Goal: Task Accomplishment & Management: Complete application form

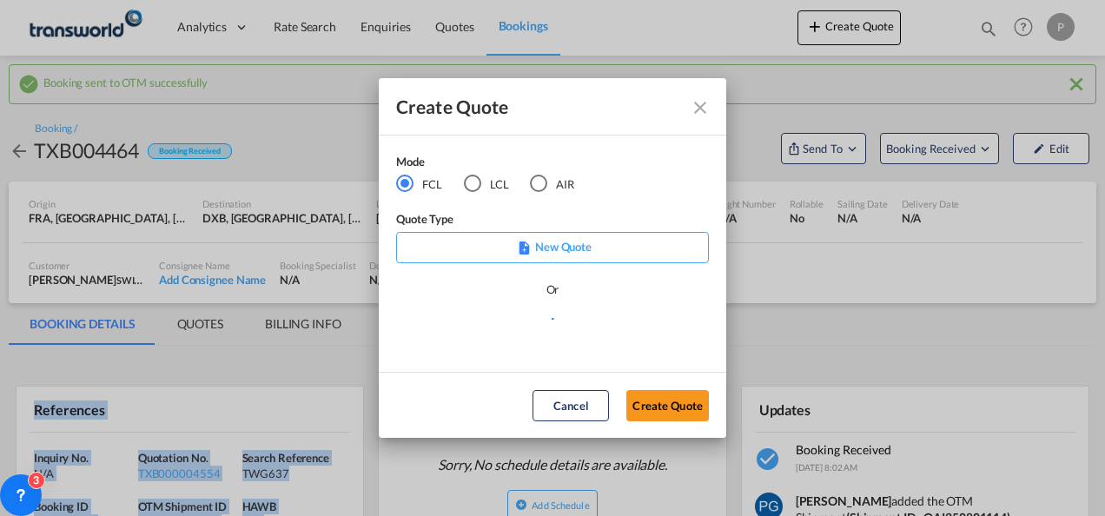
scroll to position [144, 0]
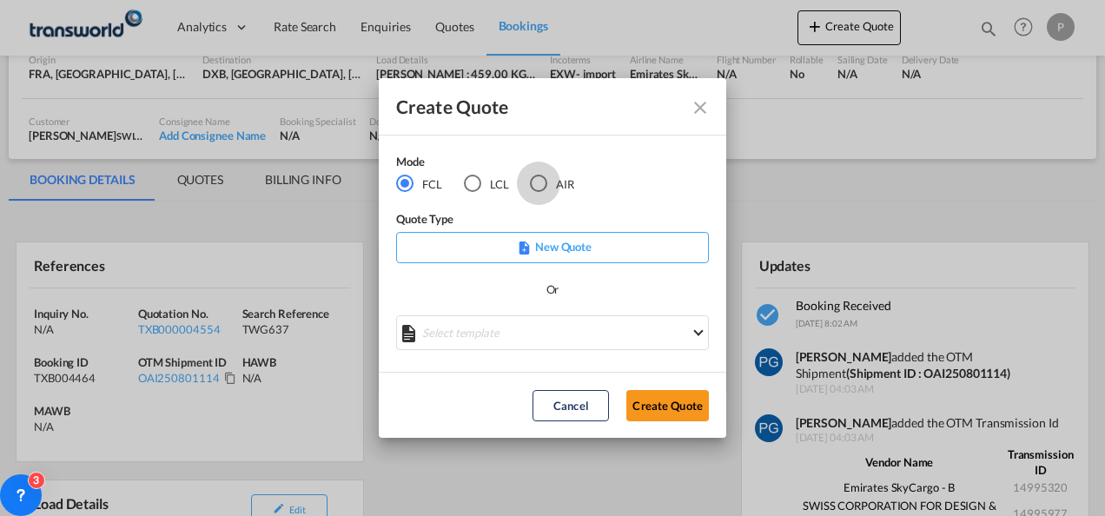
click at [537, 181] on div "AIR" at bounding box center [538, 183] width 17 height 17
click at [661, 413] on button "Create Quote" at bounding box center [667, 405] width 83 height 31
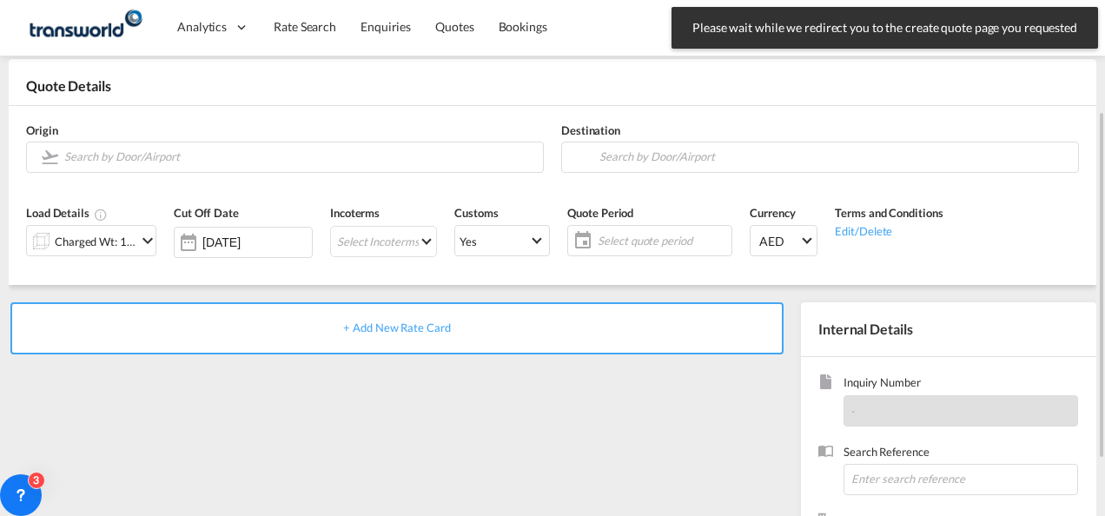
scroll to position [74, 0]
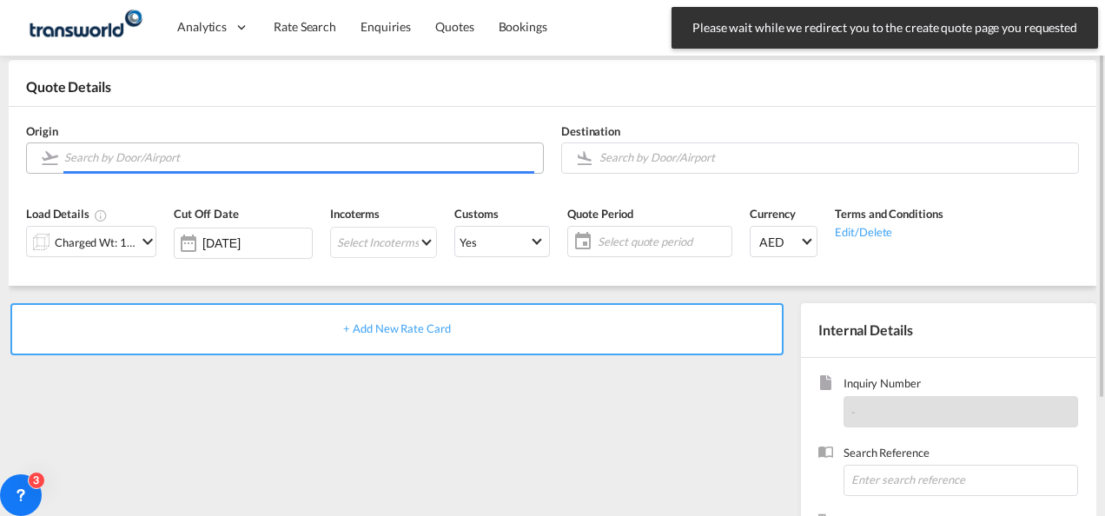
click at [156, 155] on input "Search by Door/Airport" at bounding box center [299, 157] width 470 height 30
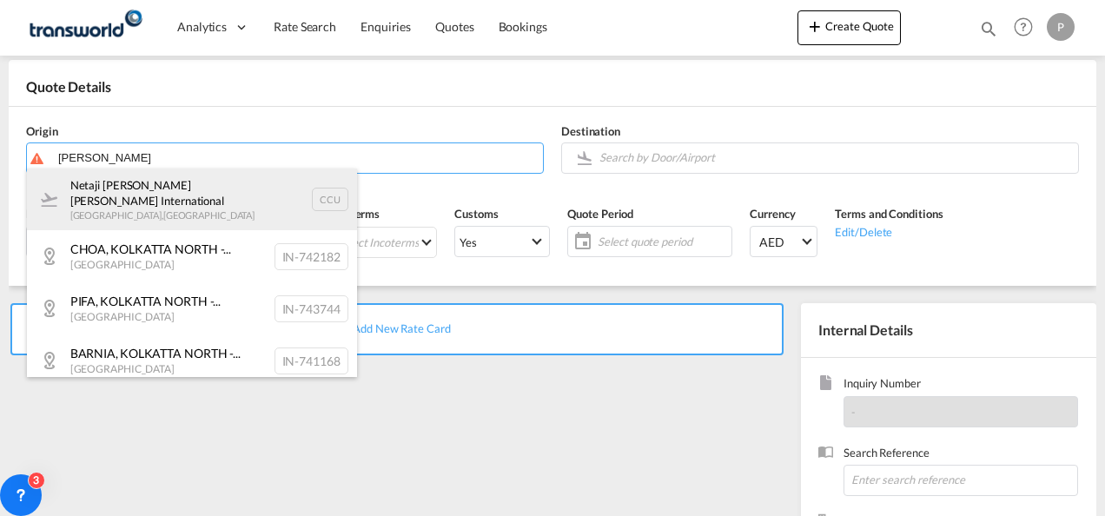
click at [150, 186] on div "Netaji [PERSON_NAME] [PERSON_NAME] International [GEOGRAPHIC_DATA] , [GEOGRAPHI…" at bounding box center [192, 199] width 330 height 63
type input "Netaji [PERSON_NAME] [PERSON_NAME] International, [GEOGRAPHIC_DATA], CCU"
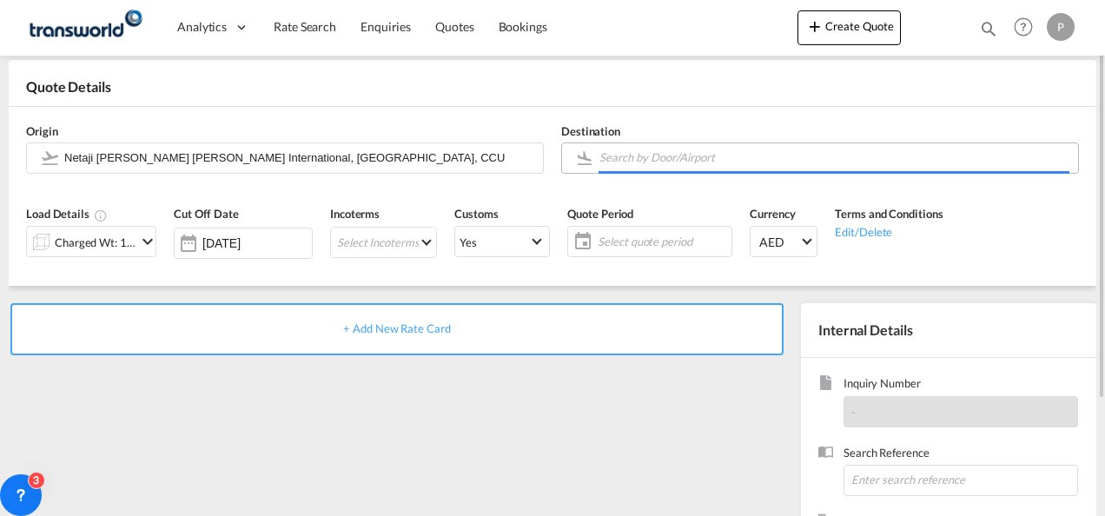
click at [639, 162] on body "Analytics Dashboard Rate Search Enquiries Quotes Bookings" at bounding box center [552, 258] width 1105 height 516
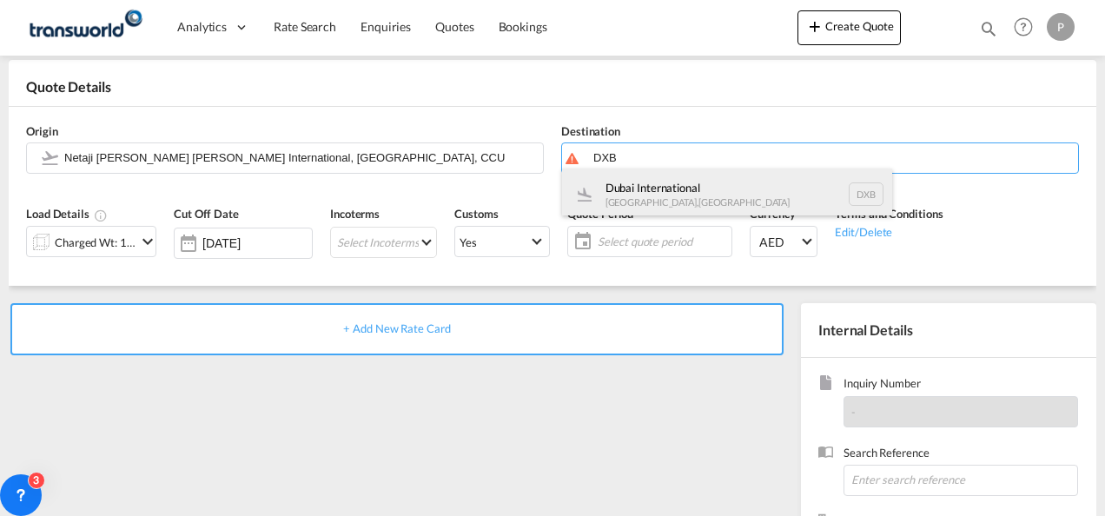
click at [642, 205] on div "Dubai International [GEOGRAPHIC_DATA] , [GEOGRAPHIC_DATA] DXB" at bounding box center [727, 194] width 330 height 52
type input "Dubai International, [GEOGRAPHIC_DATA], DXB"
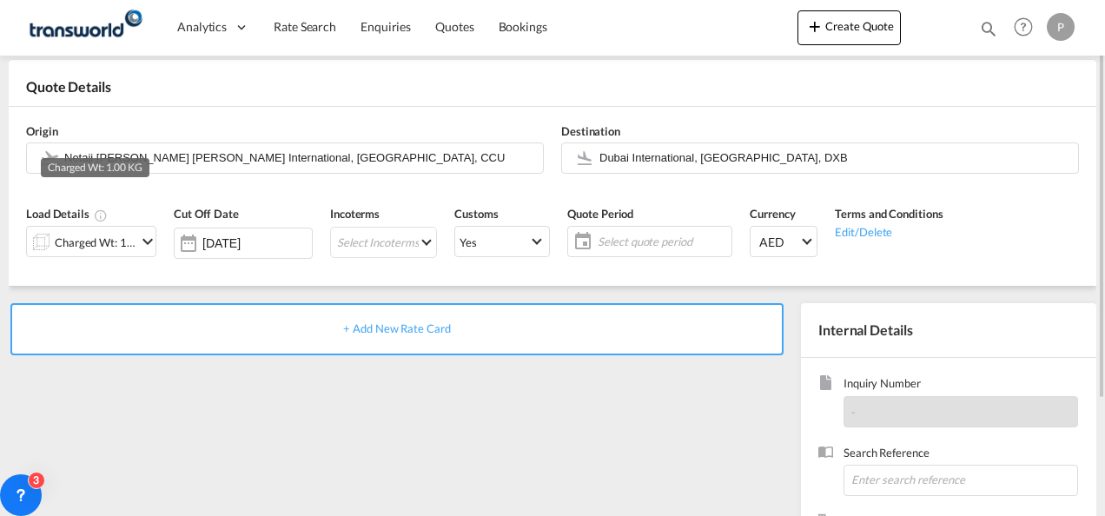
click at [118, 247] on div "Charged Wt: 1.00 KG" at bounding box center [96, 242] width 82 height 24
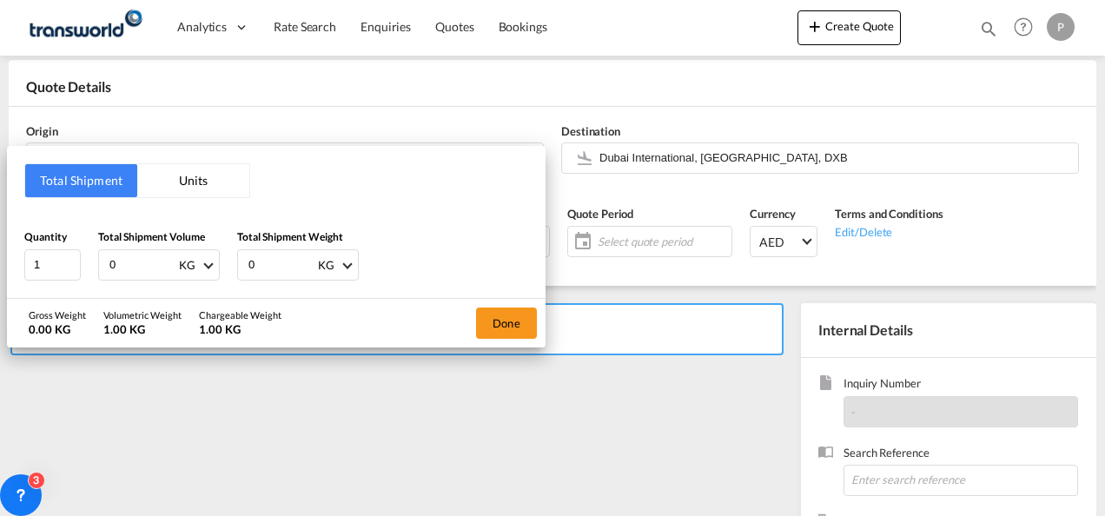
click at [144, 261] on input "0" at bounding box center [142, 265] width 69 height 30
type input "1800"
click at [271, 255] on input "0" at bounding box center [281, 265] width 69 height 30
type input "1799"
click at [511, 319] on button "Done" at bounding box center [506, 322] width 61 height 31
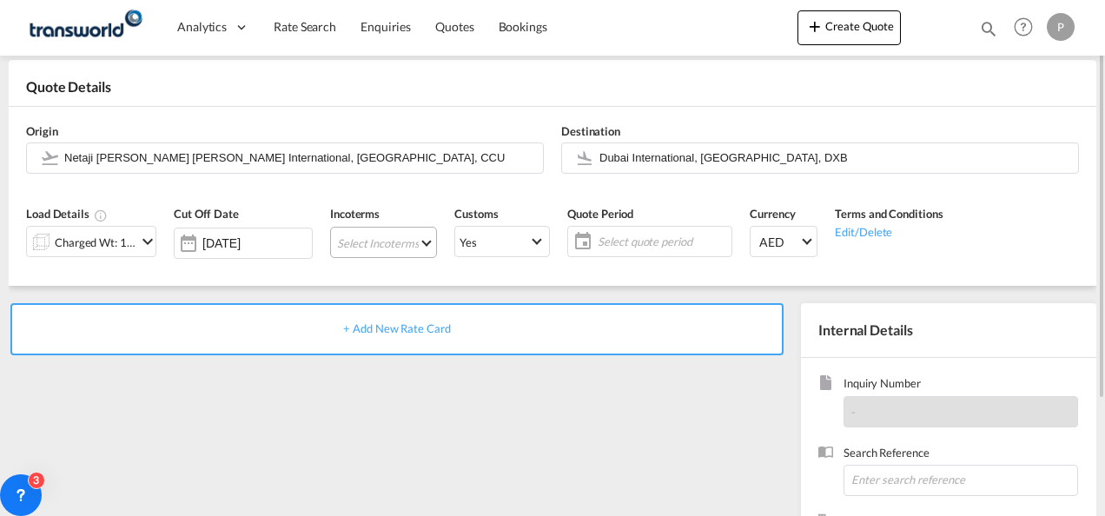
click at [347, 235] on md-select "Select Incoterms CIP - import Carriage and Insurance Paid to CIF - import Cost,…" at bounding box center [383, 242] width 107 height 31
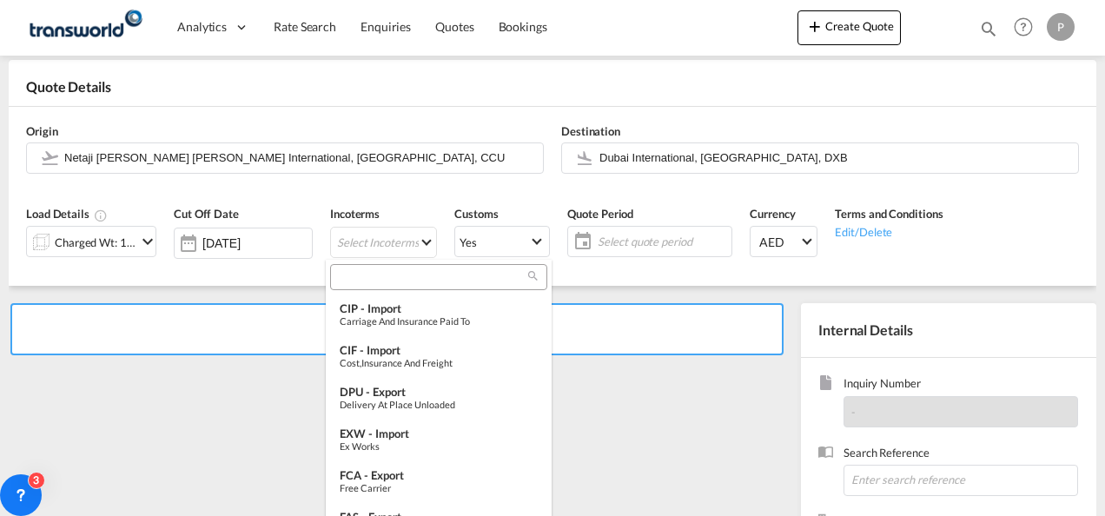
click at [357, 274] on input "search" at bounding box center [431, 278] width 193 height 16
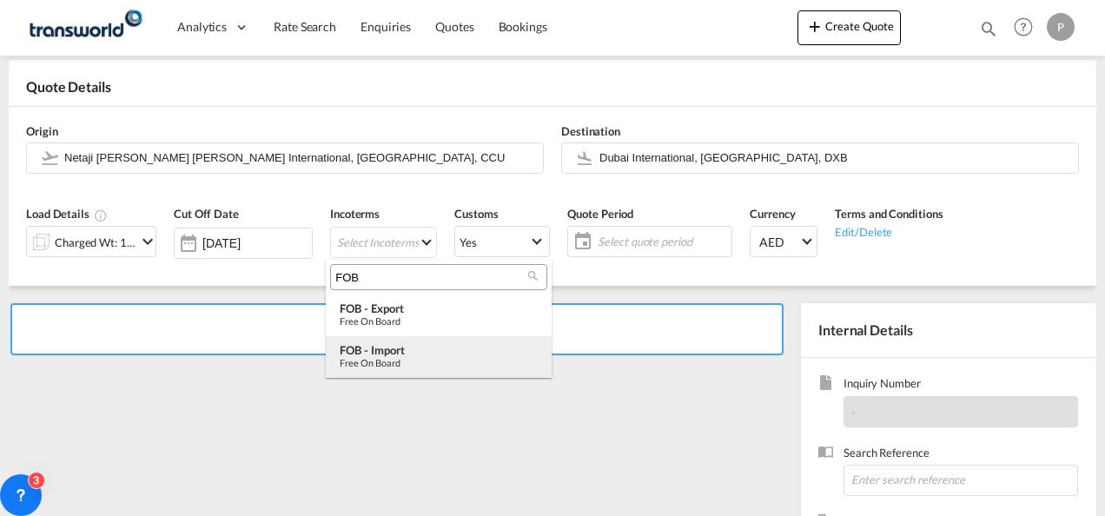
type input "FOB"
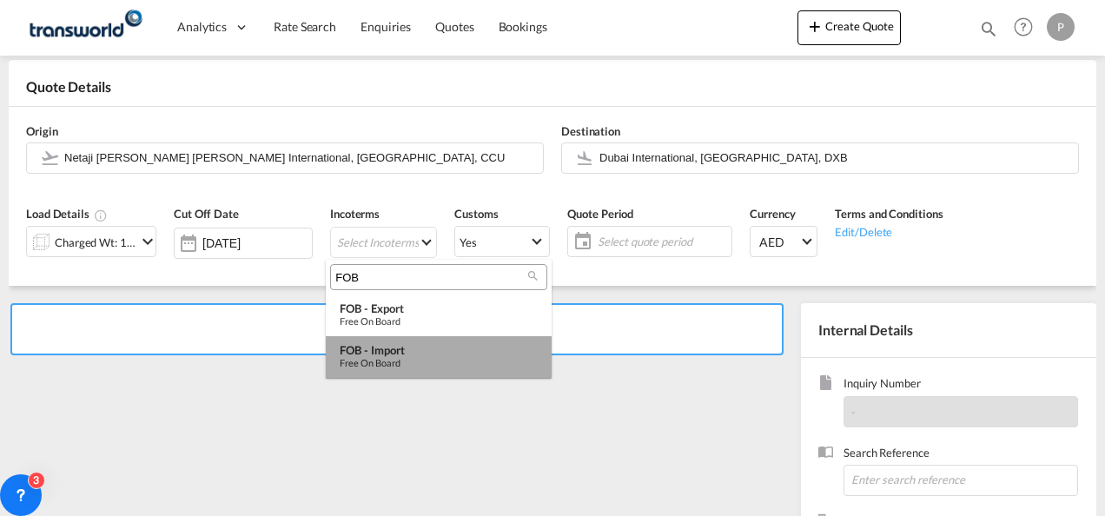
click at [377, 347] on div "FOB - import" at bounding box center [439, 350] width 198 height 14
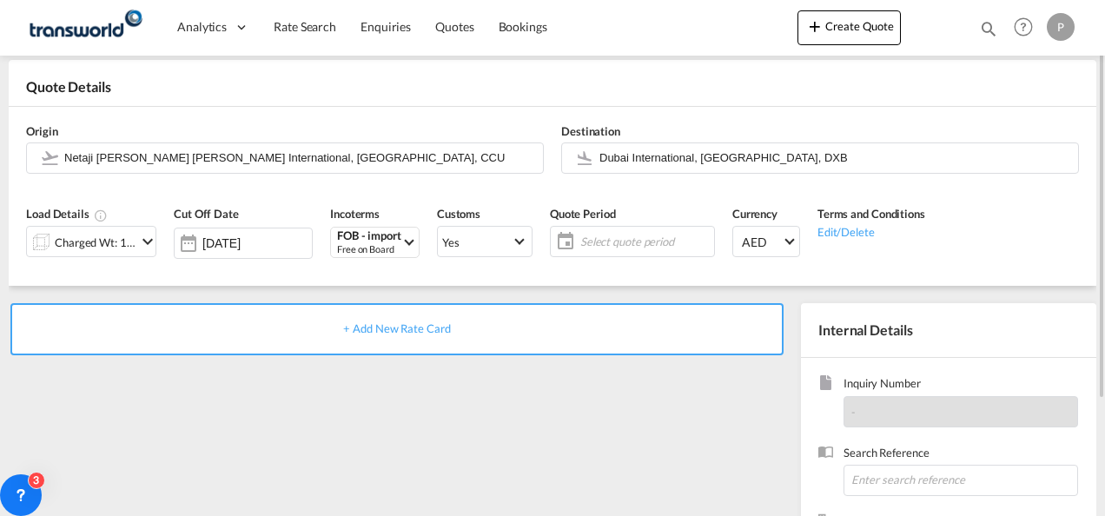
click at [591, 230] on span "Select quote period" at bounding box center [645, 241] width 138 height 24
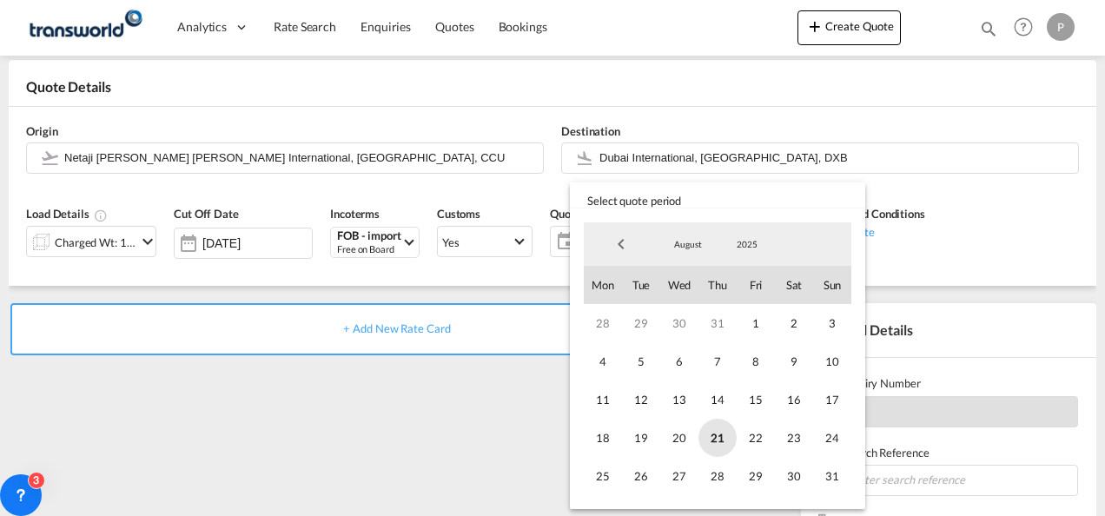
click at [704, 435] on span "21" at bounding box center [717, 438] width 38 height 38
click at [825, 478] on span "31" at bounding box center [832, 476] width 38 height 38
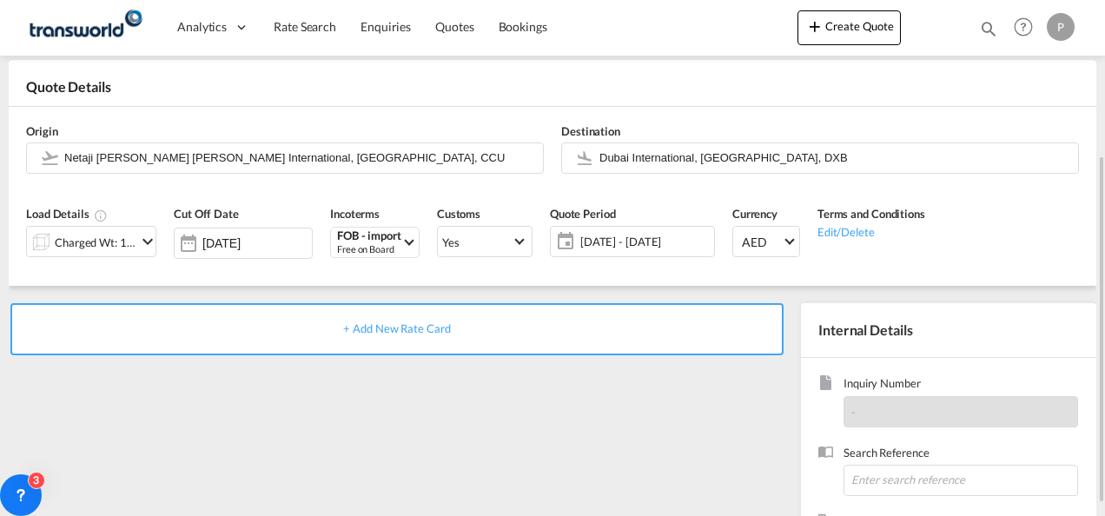
scroll to position [211, 0]
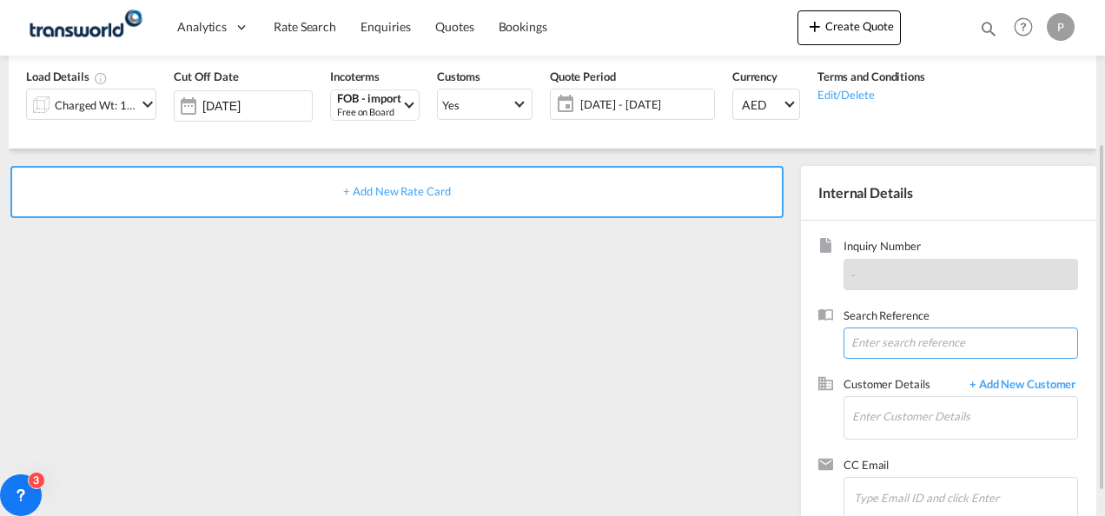
click at [893, 346] on input at bounding box center [960, 342] width 235 height 31
paste input "17614507183"
type input "17614507183"
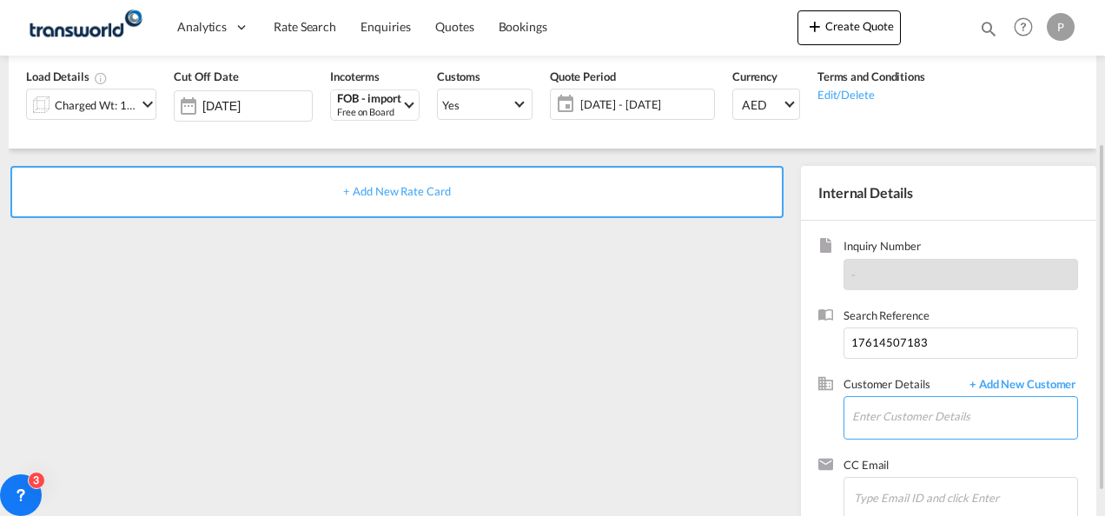
click at [879, 416] on input "Enter Customer Details" at bounding box center [964, 416] width 225 height 39
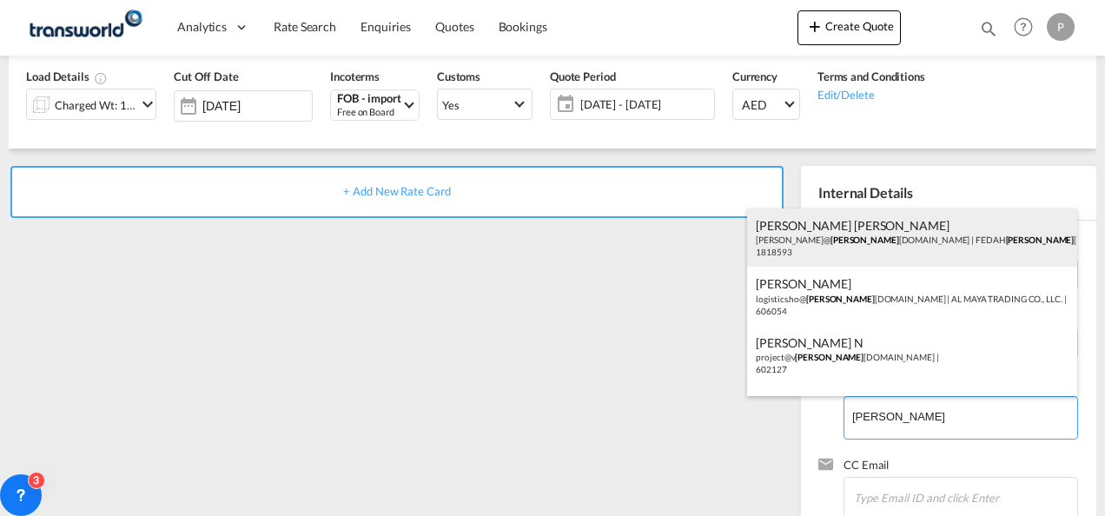
click at [838, 252] on div "[PERSON_NAME] [PERSON_NAME] [PERSON_NAME]@ [PERSON_NAME] [DOMAIN_NAME] | FEDAH …" at bounding box center [912, 237] width 330 height 59
type input "FEDAH ALMADINA GOODS WHOLESALERS CO. L.L.C, [PERSON_NAME] [PERSON_NAME], [PERSO…"
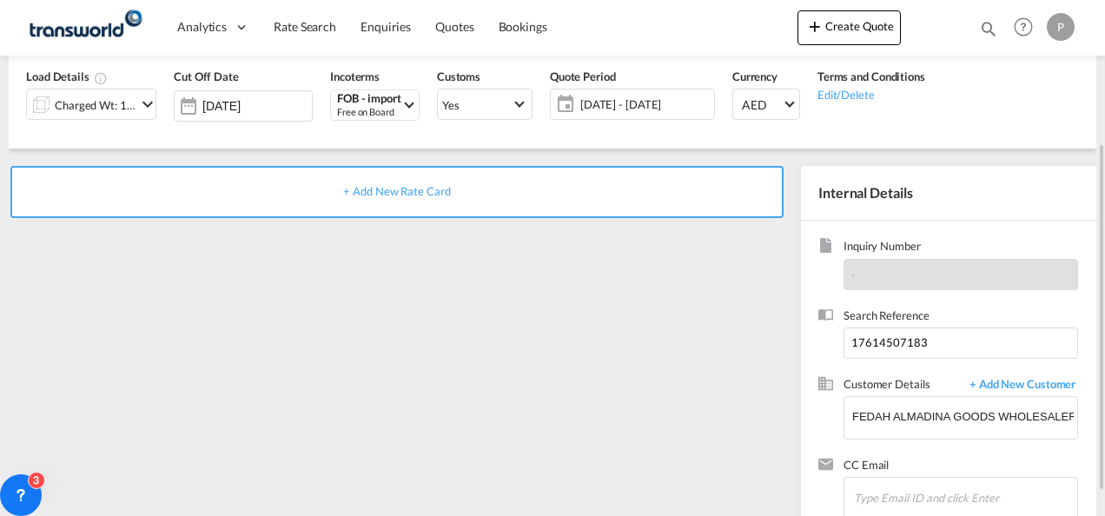
click at [385, 195] on span "+ Add New Rate Card" at bounding box center [396, 191] width 107 height 14
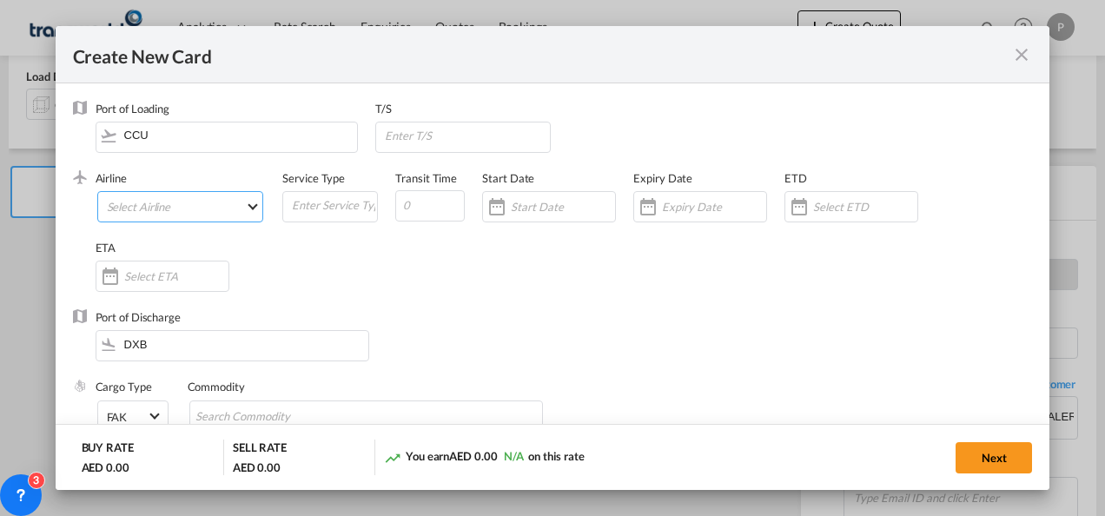
click at [144, 205] on md-select "Select Airline AIR EXPRESS S.A. (1166- / -) CMA CGM Air Cargo (1140-2C / -) DDW…" at bounding box center [180, 206] width 167 height 31
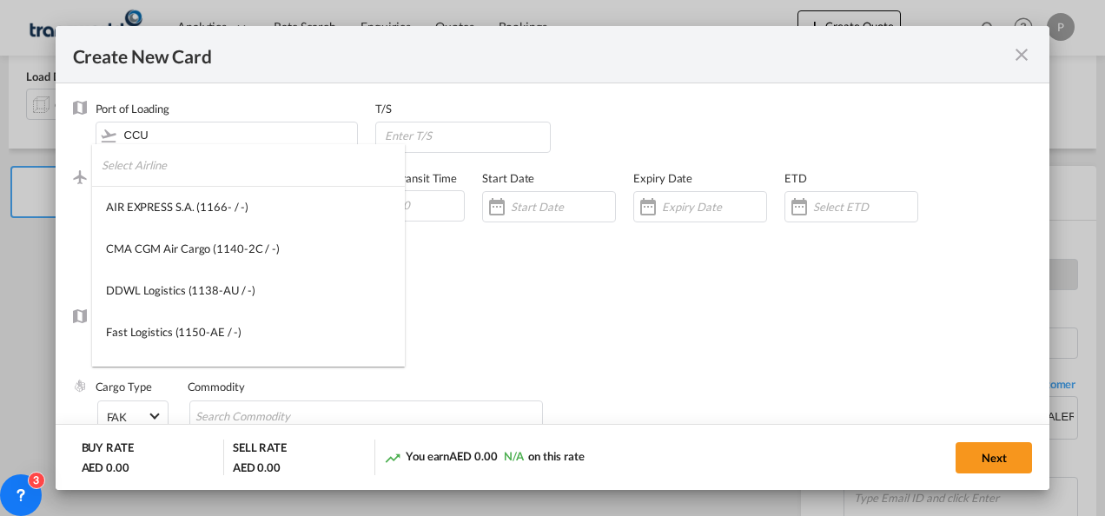
click at [141, 165] on input "search" at bounding box center [253, 165] width 303 height 42
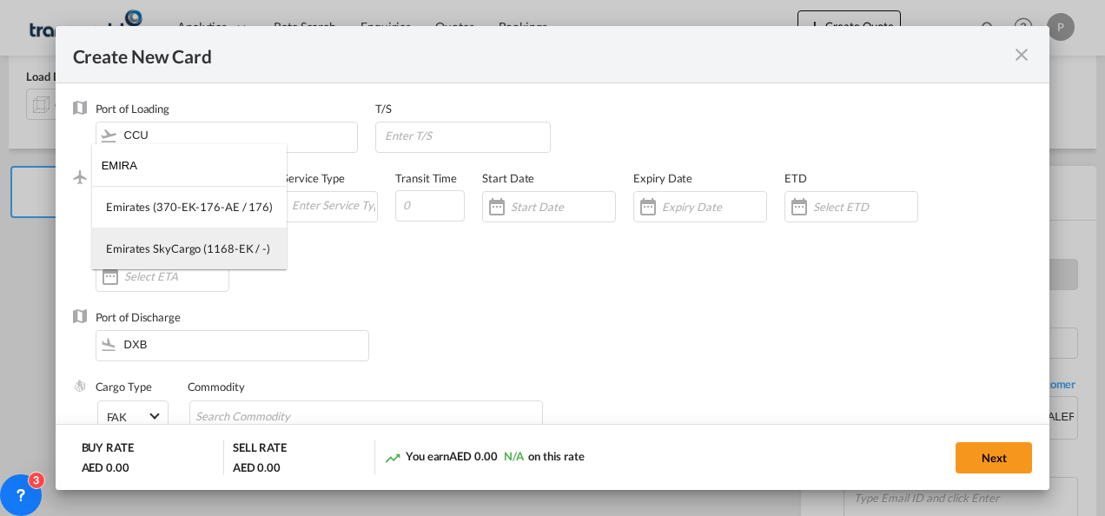
type input "EMIRA"
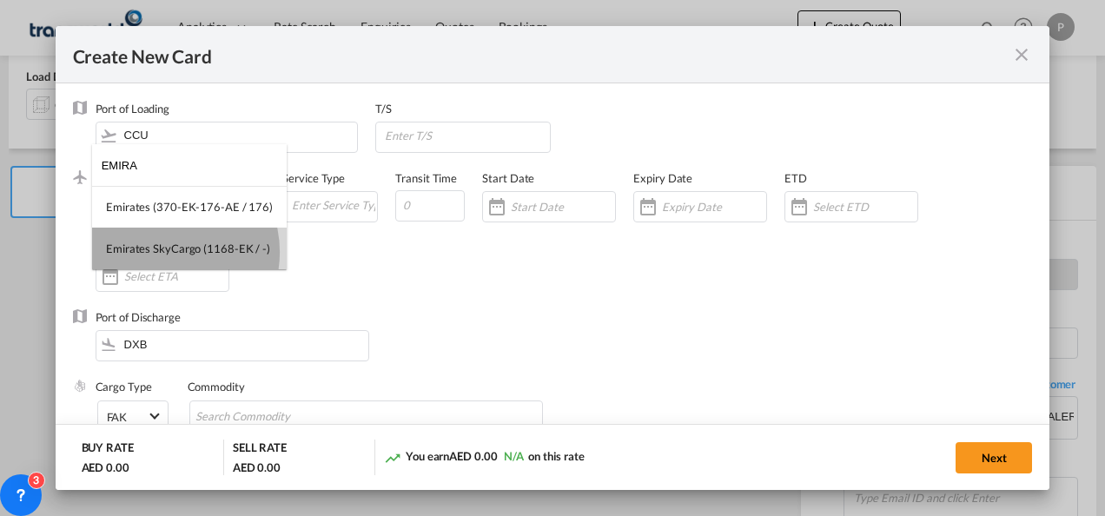
click at [162, 252] on div "Emirates SkyCargo (1168-EK / -)" at bounding box center [188, 249] width 164 height 16
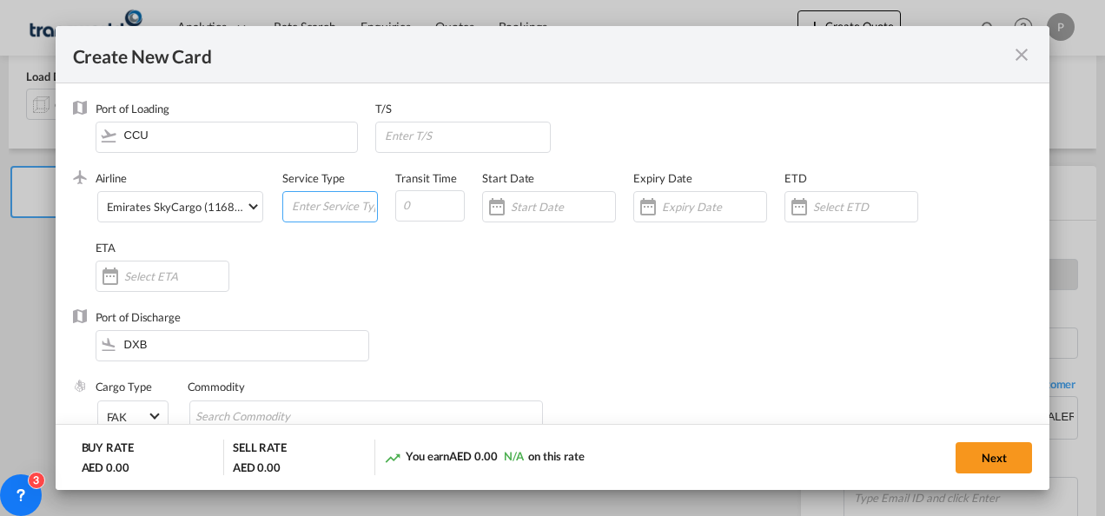
click at [320, 214] on input "Create New Card ..." at bounding box center [333, 205] width 87 height 26
type input "FOB IMPORT"
click at [695, 205] on input "Create New Card ..." at bounding box center [714, 207] width 104 height 14
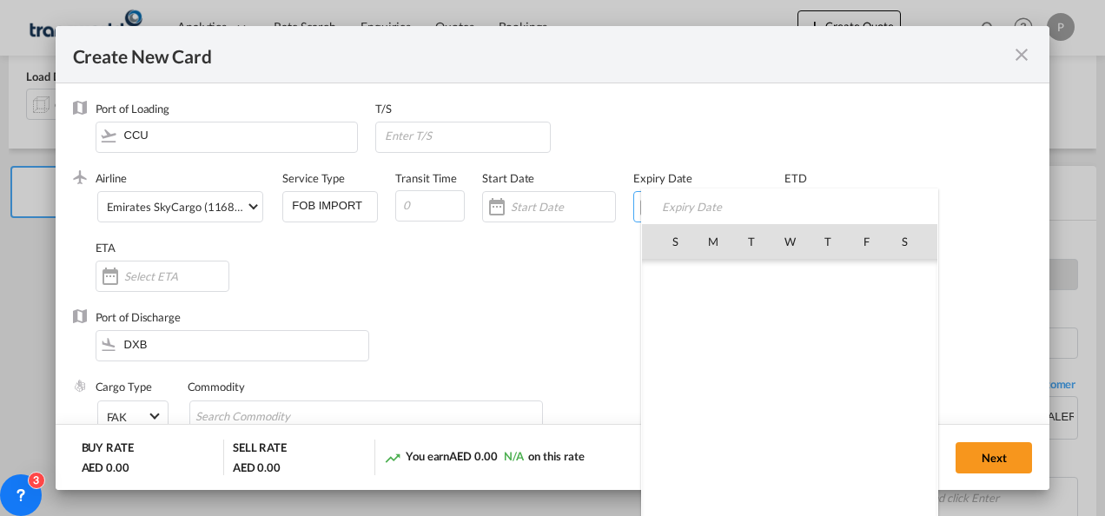
scroll to position [402087, 0]
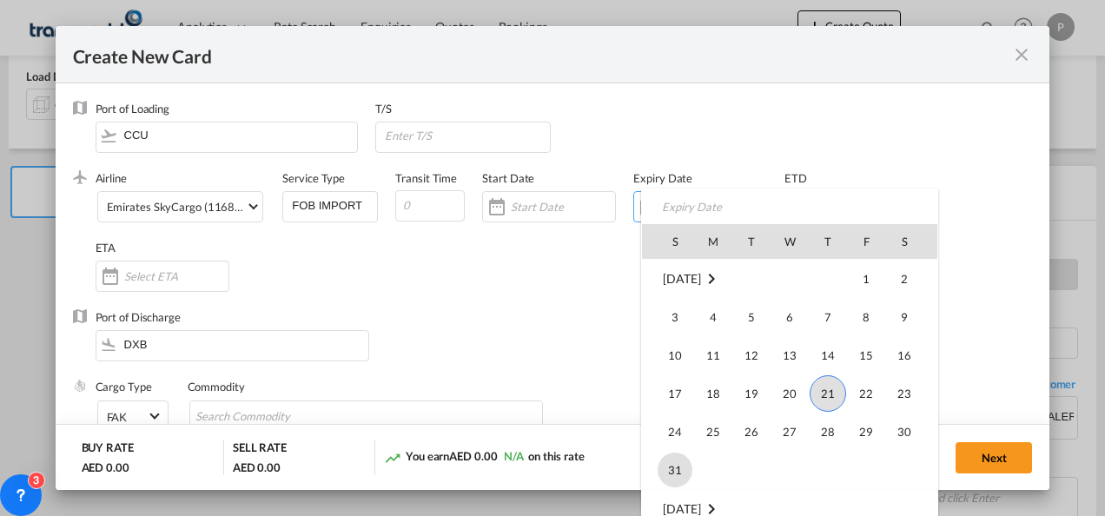
click at [677, 455] on span "31" at bounding box center [674, 470] width 35 height 35
type input "[DATE]"
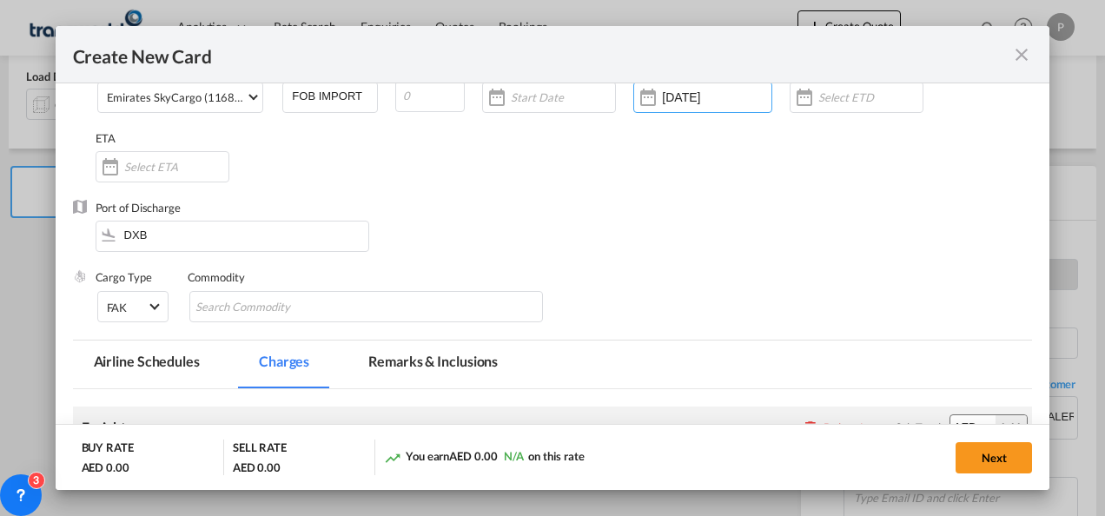
scroll to position [115, 0]
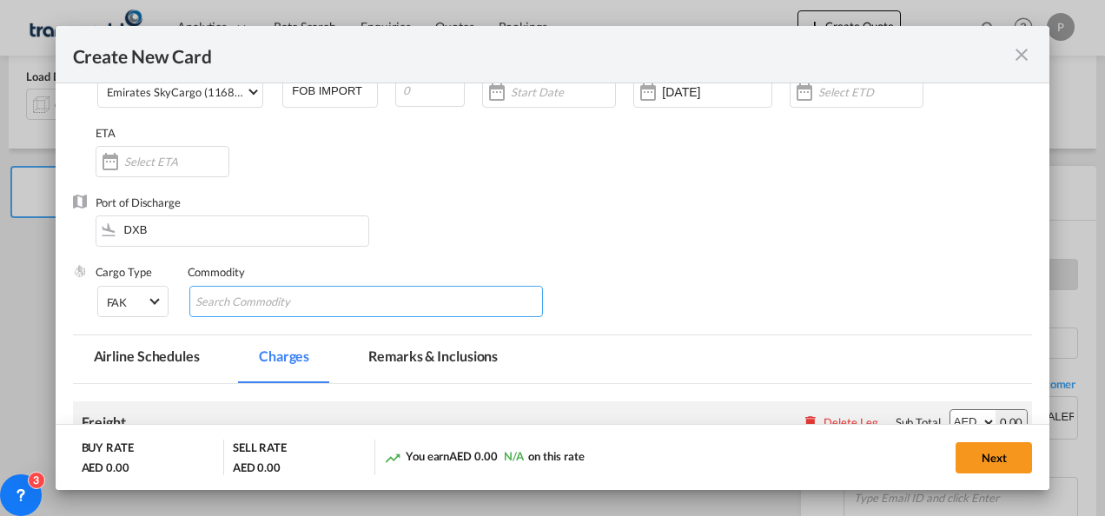
click at [288, 297] on input "Chips input." at bounding box center [274, 302] width 159 height 28
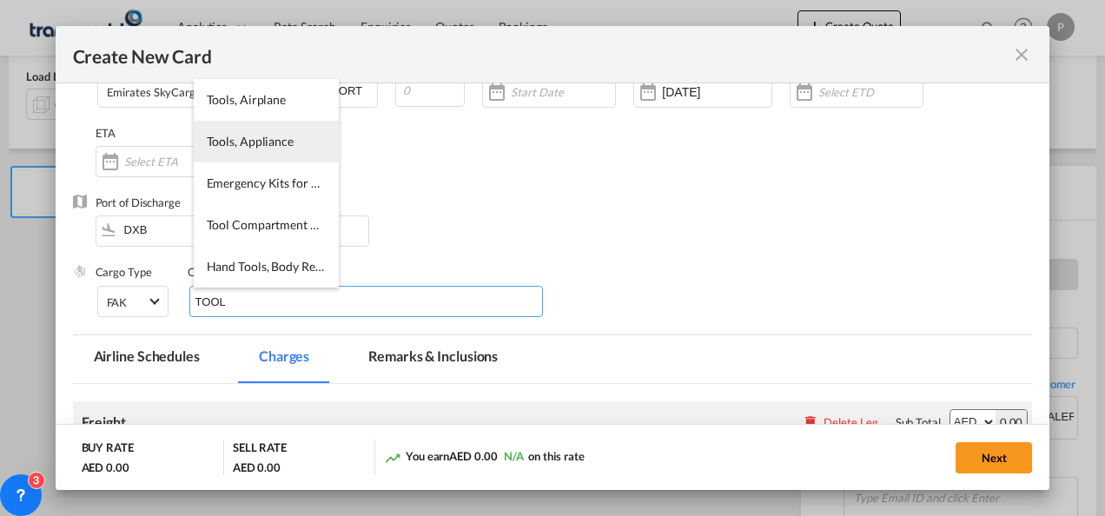
type input "TOOL"
click at [273, 134] on span "Tools, Appliance" at bounding box center [250, 141] width 87 height 15
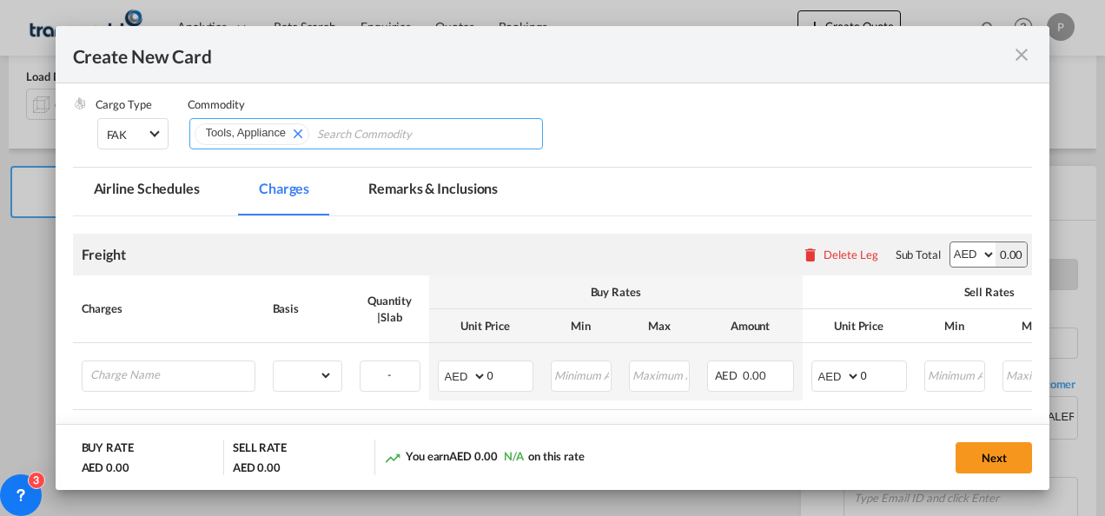
scroll to position [287, 0]
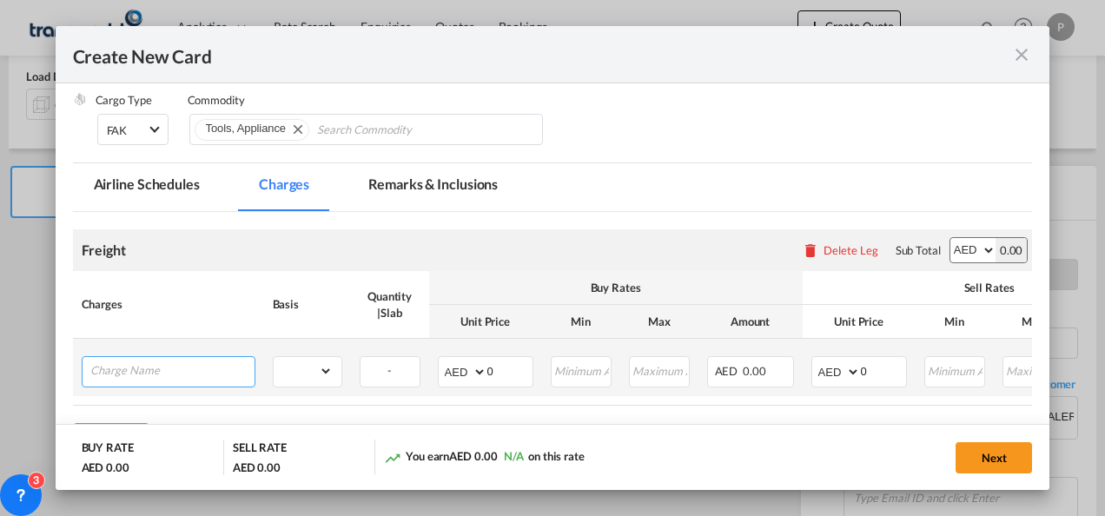
click at [159, 380] on input "Charge Name" at bounding box center [172, 370] width 164 height 26
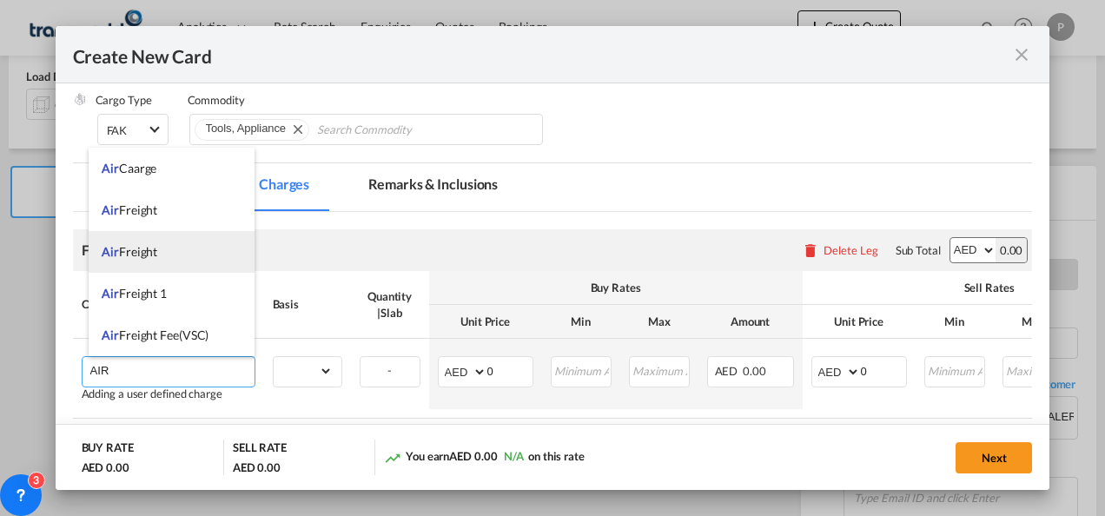
click at [135, 249] on span "Air Freight" at bounding box center [130, 251] width 56 height 15
type input "Air Freight"
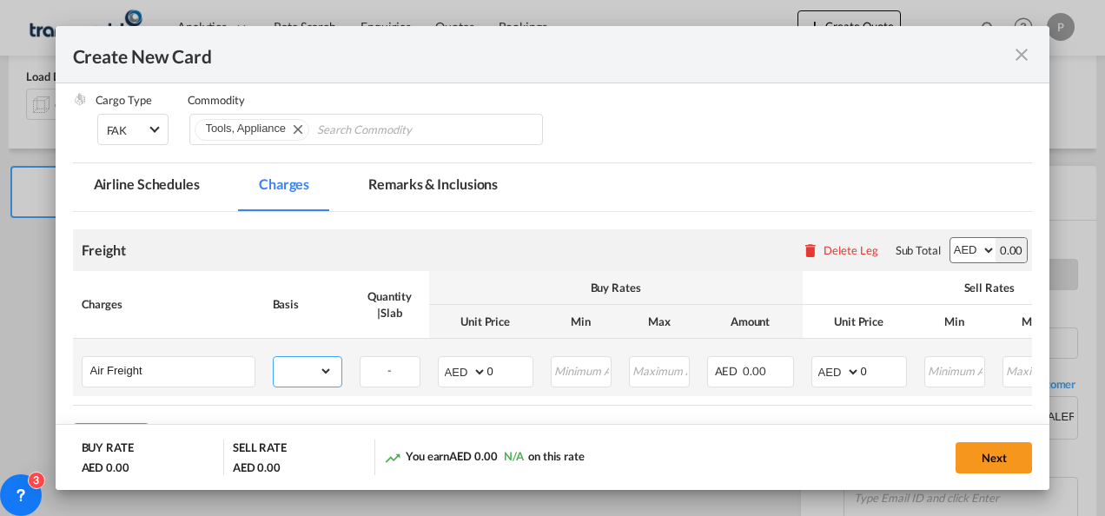
click at [320, 367] on select "gross_weight volumetric_weight per_shipment per_bl per_km % on air freight per_…" at bounding box center [303, 371] width 59 height 28
select select "per_shipment"
click at [274, 357] on select "gross_weight volumetric_weight per_shipment per_bl per_km % on air freight per_…" at bounding box center [303, 371] width 59 height 28
click at [450, 372] on select "AED AFN ALL AMD ANG AOA ARS AUD AWG AZN BAM BBD BDT BGN BHD BIF BMD BND [PERSON…" at bounding box center [463, 372] width 45 height 24
select select "string:USD"
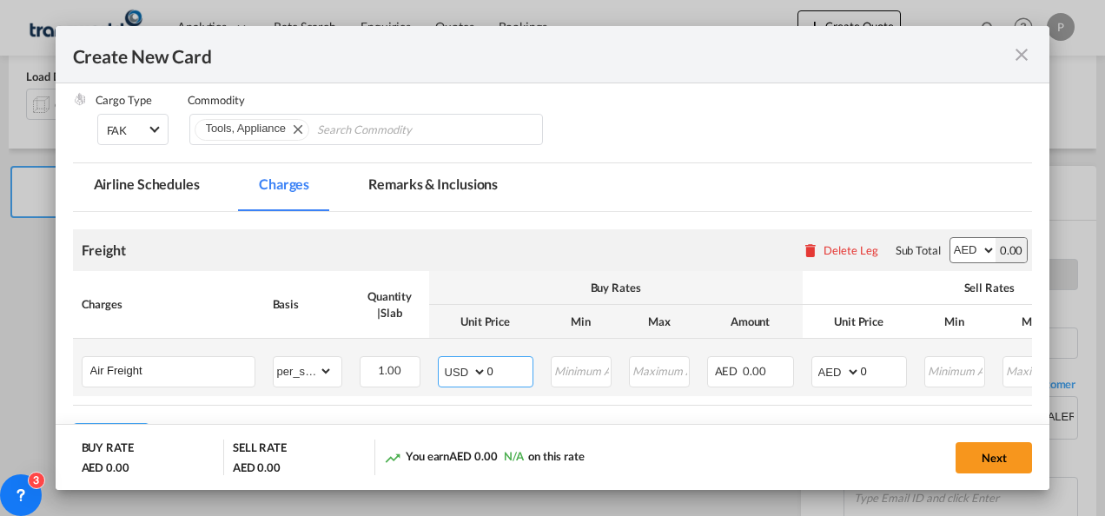
click at [441, 360] on select "AED AFN ALL AMD ANG AOA ARS AUD AWG AZN BAM BBD BDT BGN BHD BIF BMD BND [PERSON…" at bounding box center [463, 372] width 45 height 24
click at [504, 372] on input "0" at bounding box center [509, 370] width 45 height 26
type input "2022"
click at [829, 367] on select "AED AFN ALL AMD ANG AOA ARS AUD AWG AZN BAM BBD BDT BGN BHD BIF BMD BND [PERSON…" at bounding box center [837, 372] width 45 height 24
select select "string:USD"
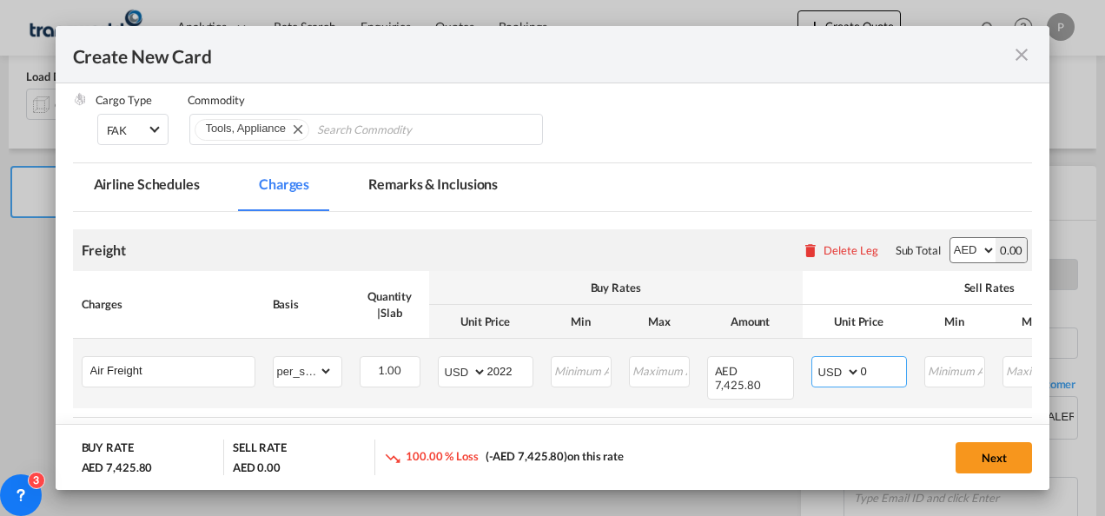
click at [815, 360] on select "AED AFN ALL AMD ANG AOA ARS AUD AWG AZN BAM BBD BDT BGN BHD BIF BMD BND [PERSON…" at bounding box center [837, 372] width 45 height 24
click at [888, 376] on input "0" at bounding box center [883, 370] width 45 height 26
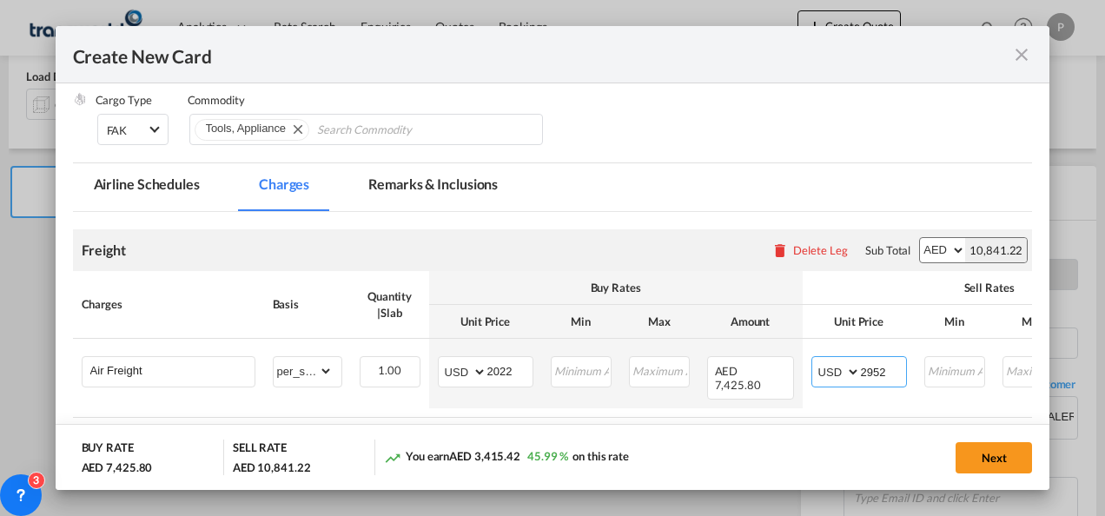
type input "2952"
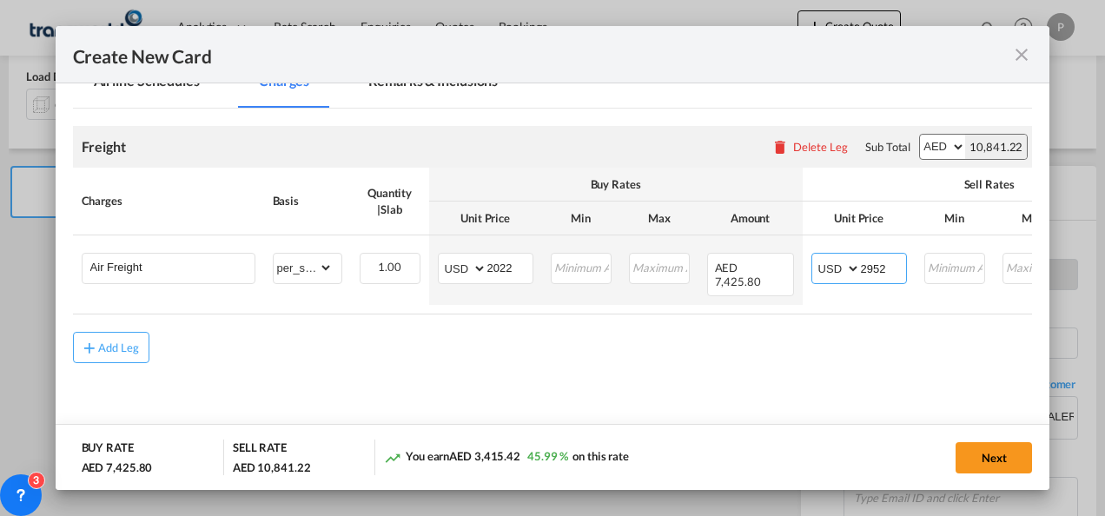
scroll to position [391, 0]
click at [1006, 457] on button "Next" at bounding box center [993, 457] width 76 height 31
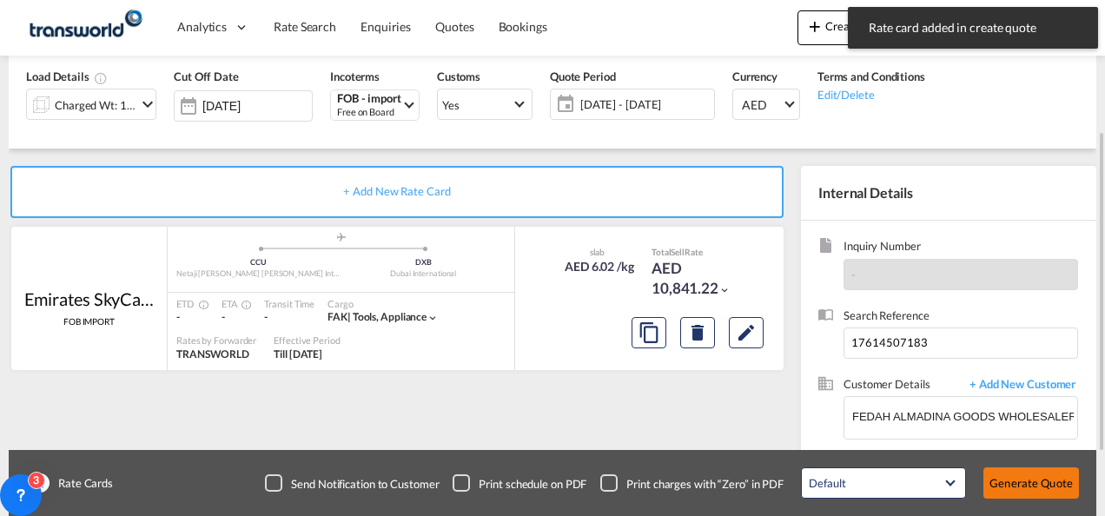
click at [1026, 474] on button "Generate Quote" at bounding box center [1031, 482] width 96 height 31
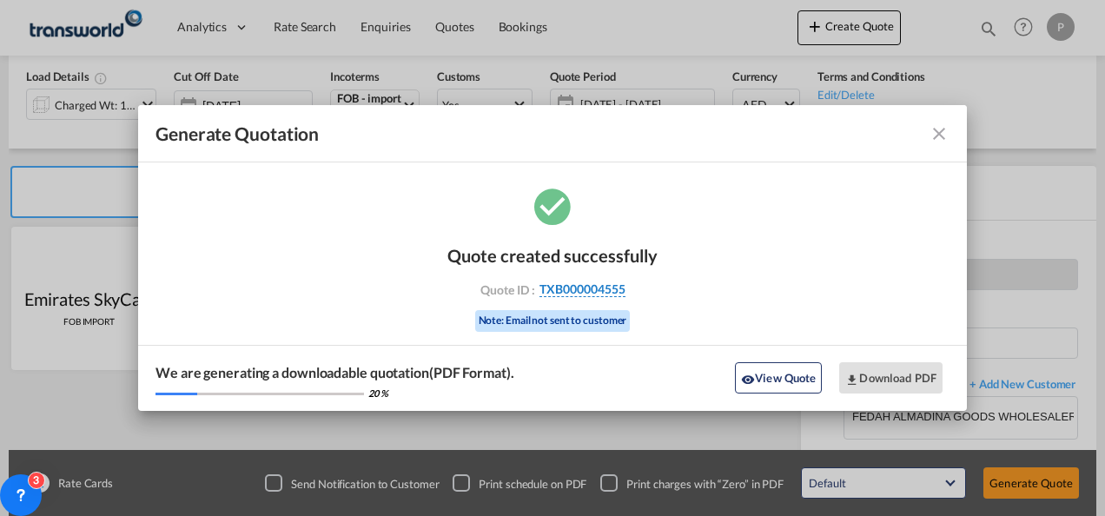
click at [582, 293] on span "TXB000004555" at bounding box center [582, 289] width 86 height 16
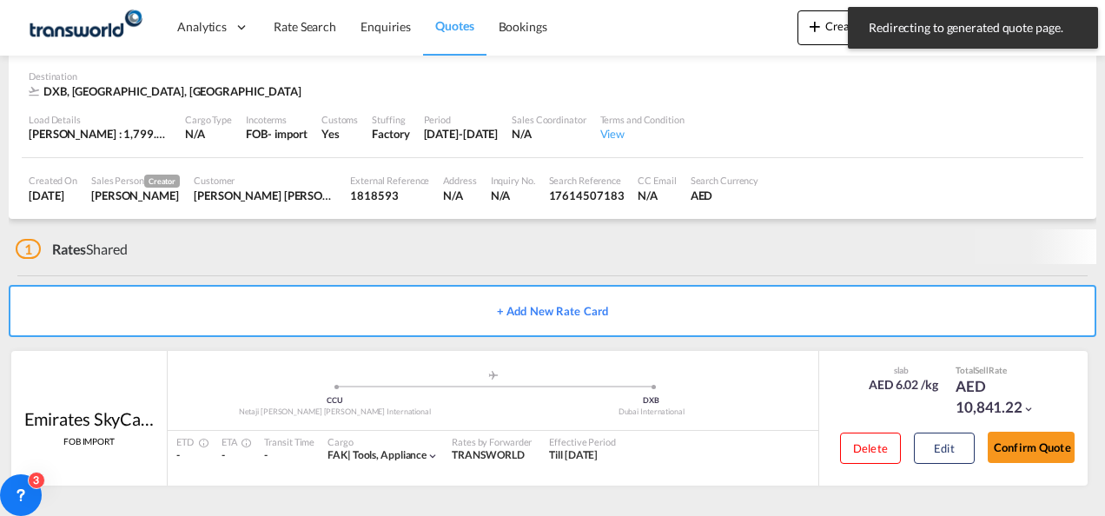
scroll to position [106, 0]
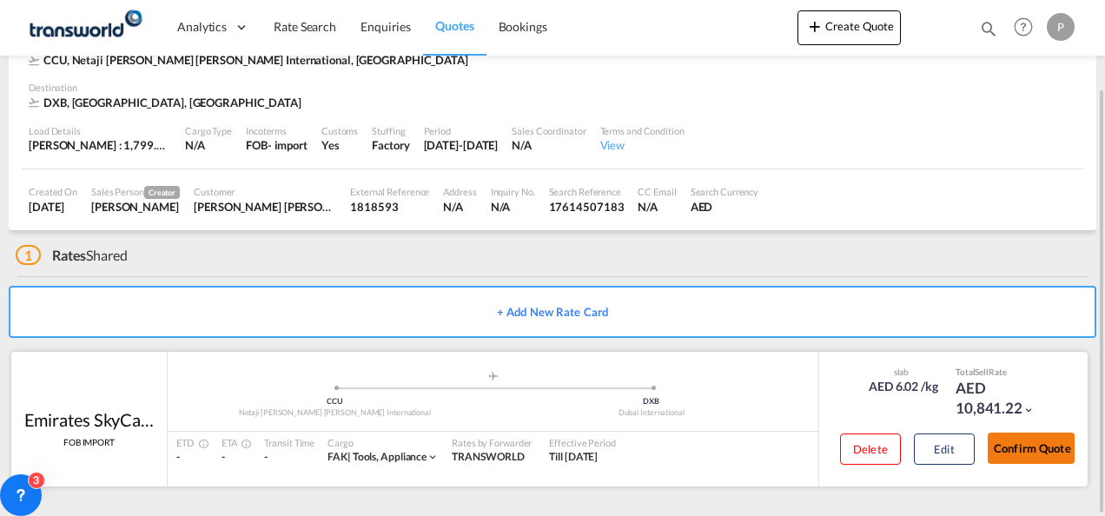
click at [1011, 441] on button "Confirm Quote" at bounding box center [1031, 448] width 87 height 31
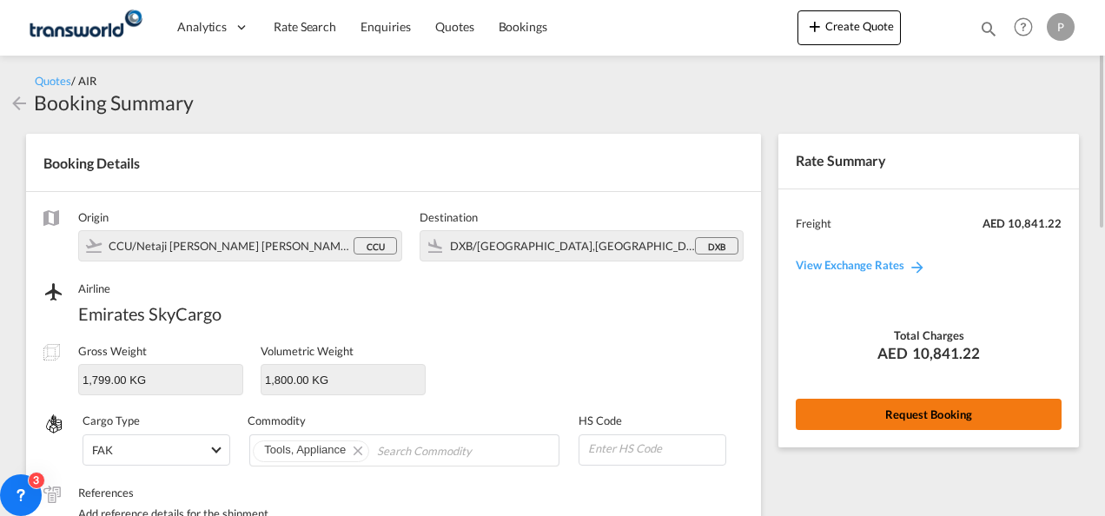
click at [848, 417] on button "Request Booking" at bounding box center [929, 414] width 266 height 31
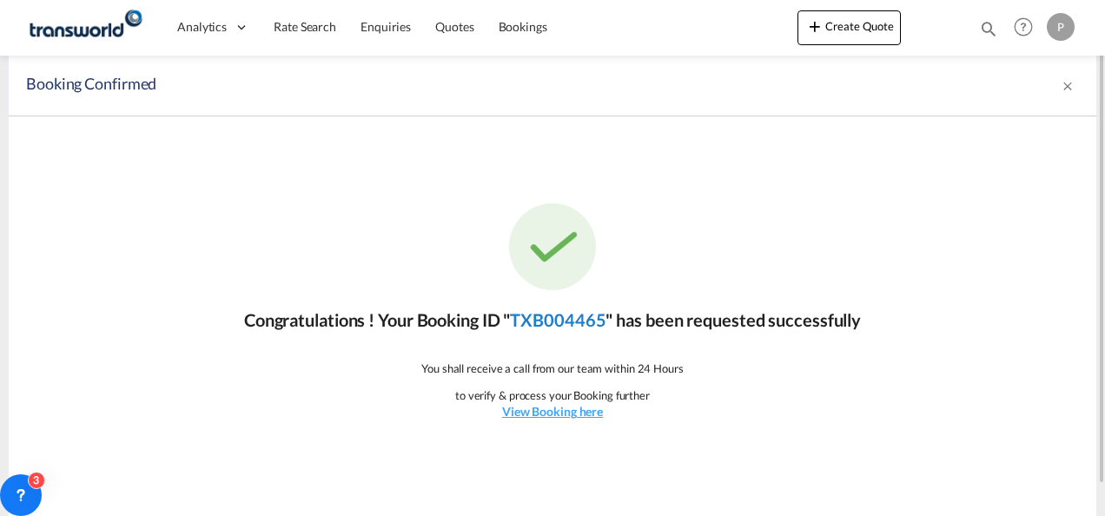
click at [538, 324] on link "TXB004465" at bounding box center [558, 319] width 96 height 21
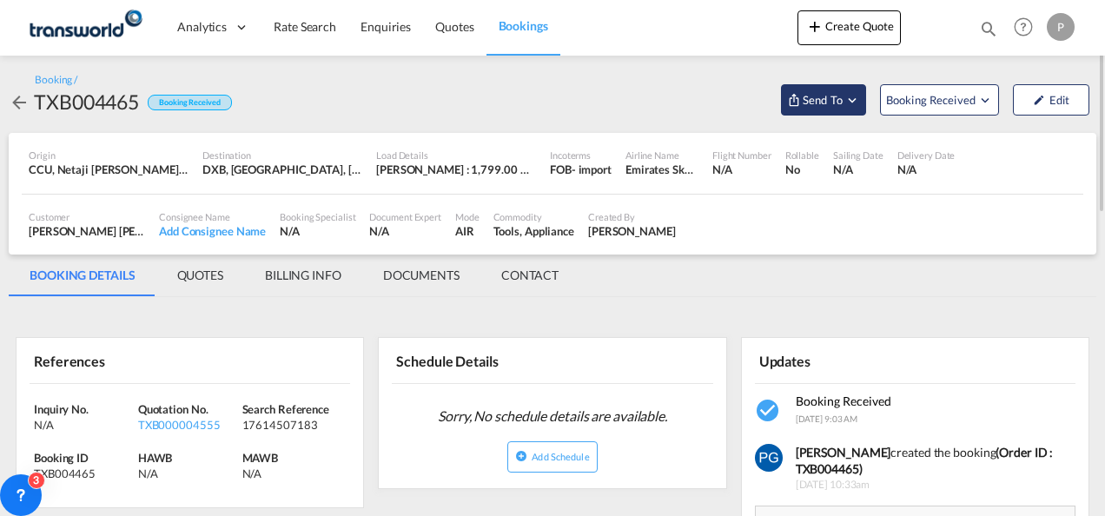
click at [832, 101] on span "Send To" at bounding box center [822, 99] width 43 height 17
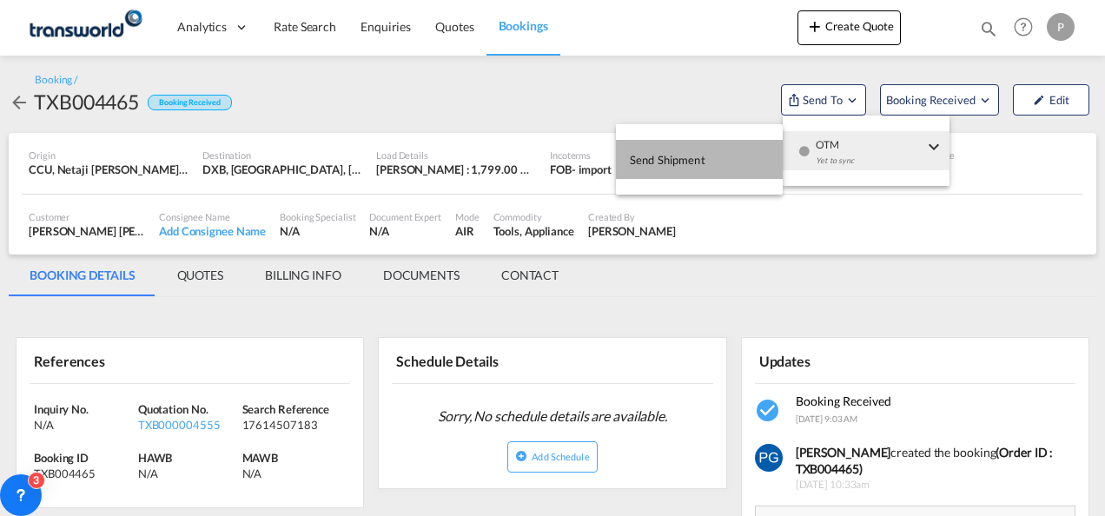
click at [776, 166] on button "Send Shipment" at bounding box center [699, 159] width 167 height 39
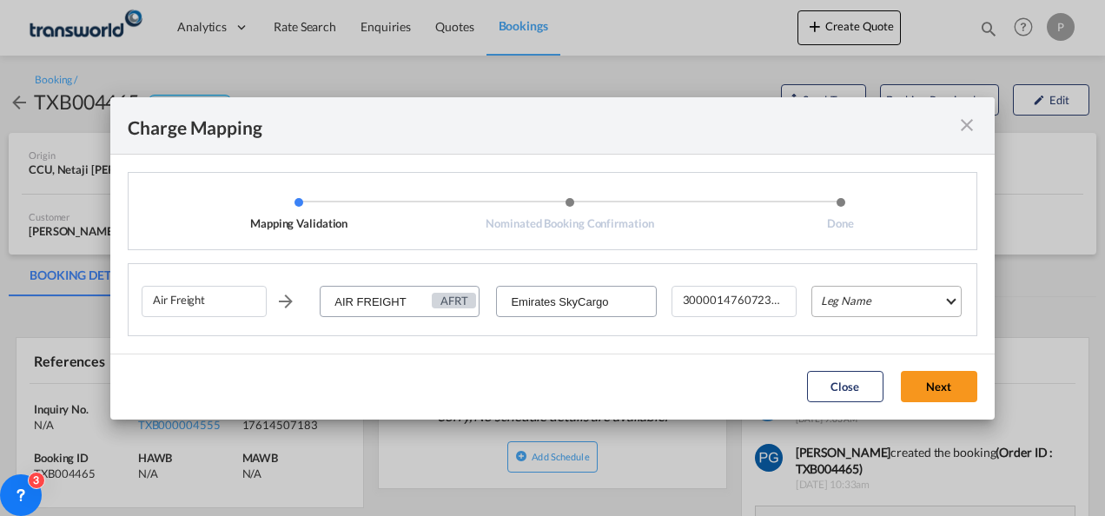
click at [829, 294] on md-select "Leg Name HANDLING ORIGIN HANDLING DESTINATION OTHERS TL PICK UP CUSTOMS ORIGIN …" at bounding box center [886, 301] width 150 height 31
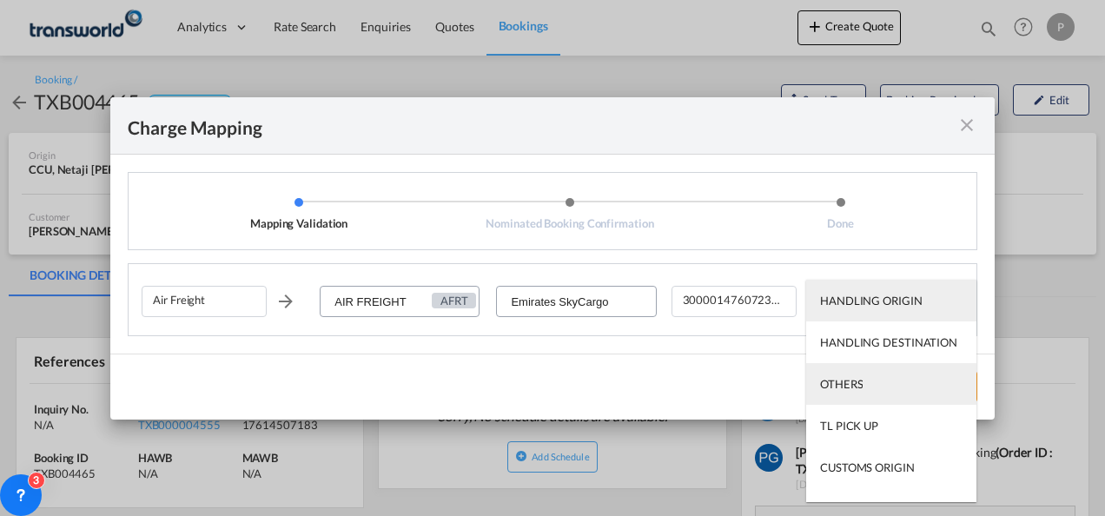
scroll to position [111, 0]
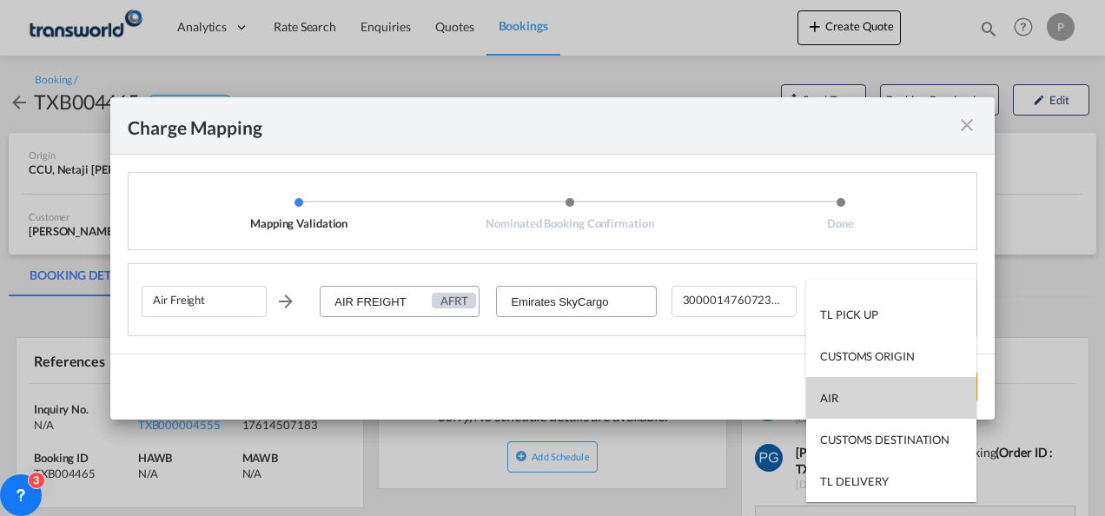
click at [846, 388] on md-option "AIR" at bounding box center [891, 398] width 170 height 42
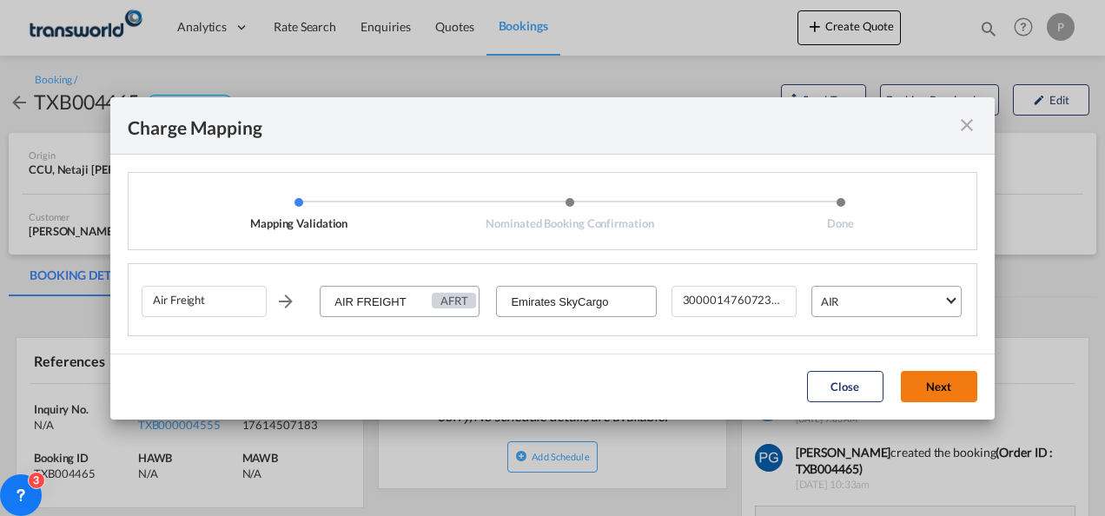
click at [935, 373] on button "Next" at bounding box center [939, 386] width 76 height 31
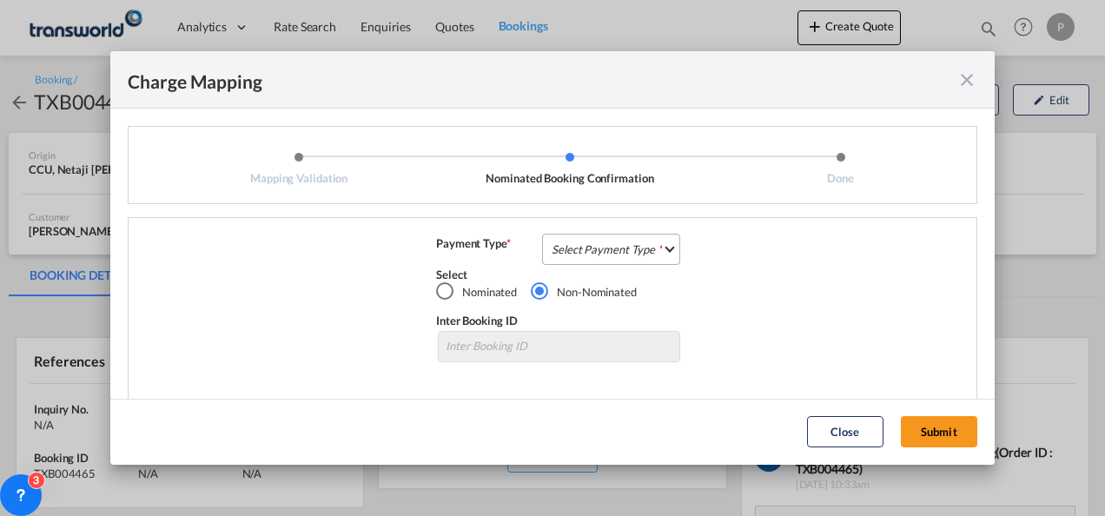
click at [568, 249] on md-select "Select Payment Type COLLECT PREPAID" at bounding box center [611, 249] width 138 height 31
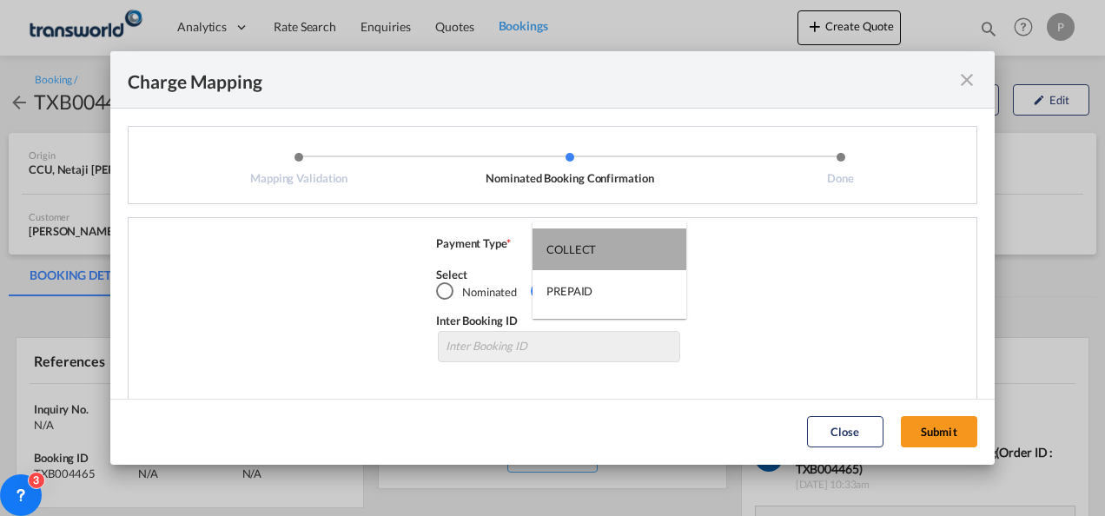
click at [568, 249] on div "COLLECT" at bounding box center [571, 249] width 50 height 16
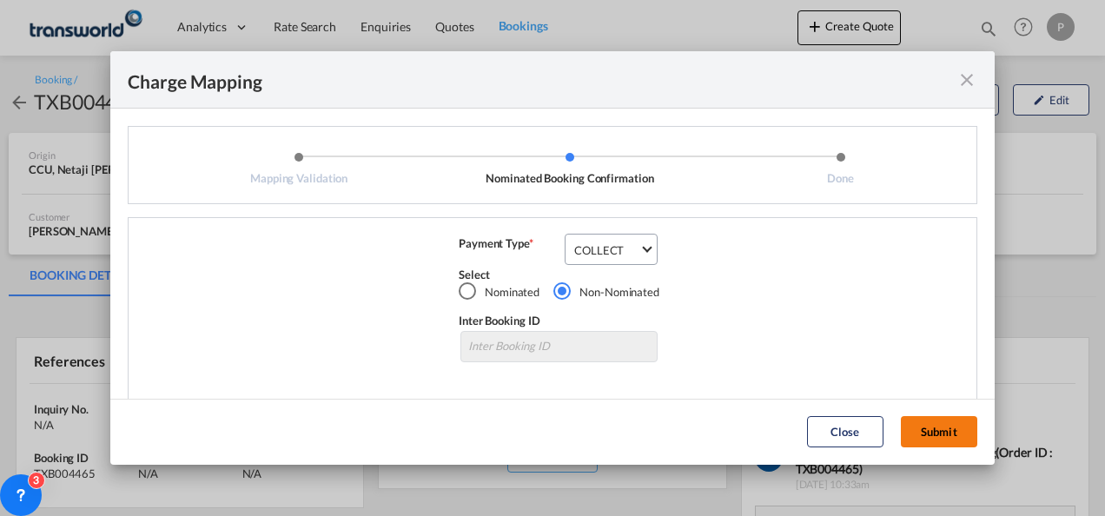
click at [933, 426] on button "Submit" at bounding box center [939, 431] width 76 height 31
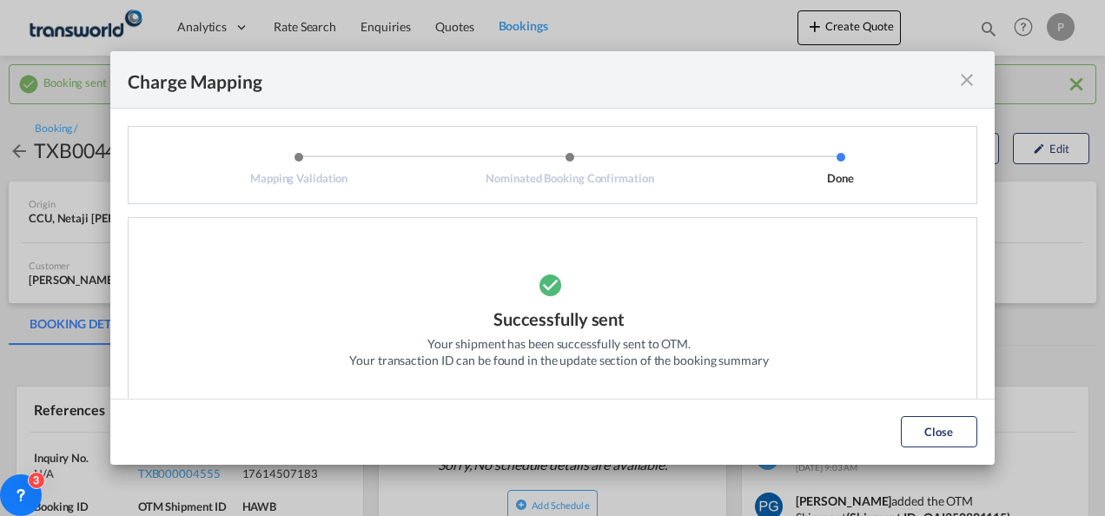
click at [971, 75] on md-icon "icon-close fg-AAA8AD cursor" at bounding box center [966, 79] width 21 height 21
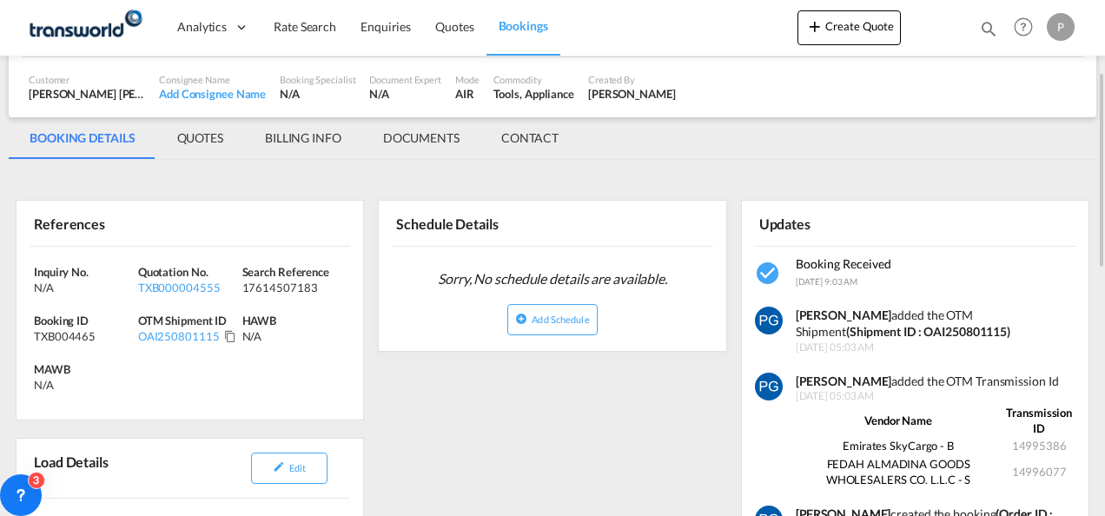
scroll to position [187, 0]
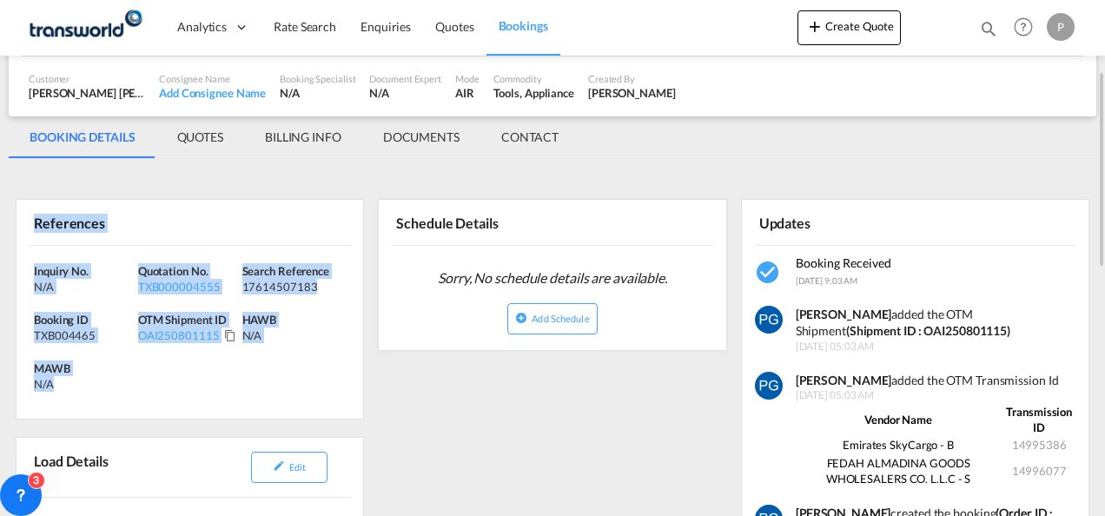
drag, startPoint x: 30, startPoint y: 217, endPoint x: 90, endPoint y: 386, distance: 179.9
click at [90, 386] on div "References Inquiry No. N/A Quotation No. TXB000004555 Search Reference 17614507…" at bounding box center [190, 309] width 348 height 221
copy div "References Inquiry No. N/A Quotation No. TXB000004555 Search Reference 17614507…"
